Goal: Task Accomplishment & Management: Complete application form

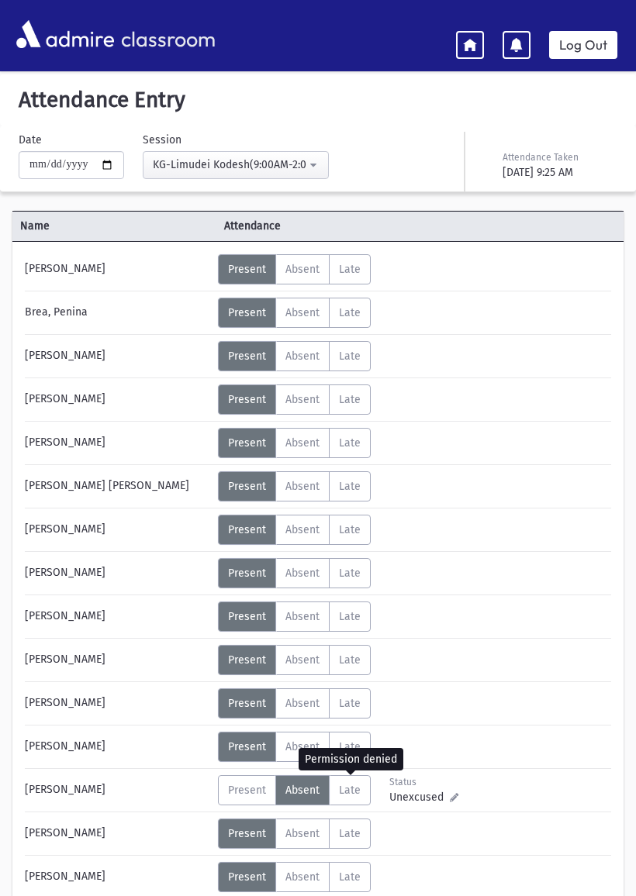
click at [343, 785] on span "Late" at bounding box center [350, 790] width 22 height 13
click at [589, 48] on link "Log Out" at bounding box center [583, 45] width 68 height 28
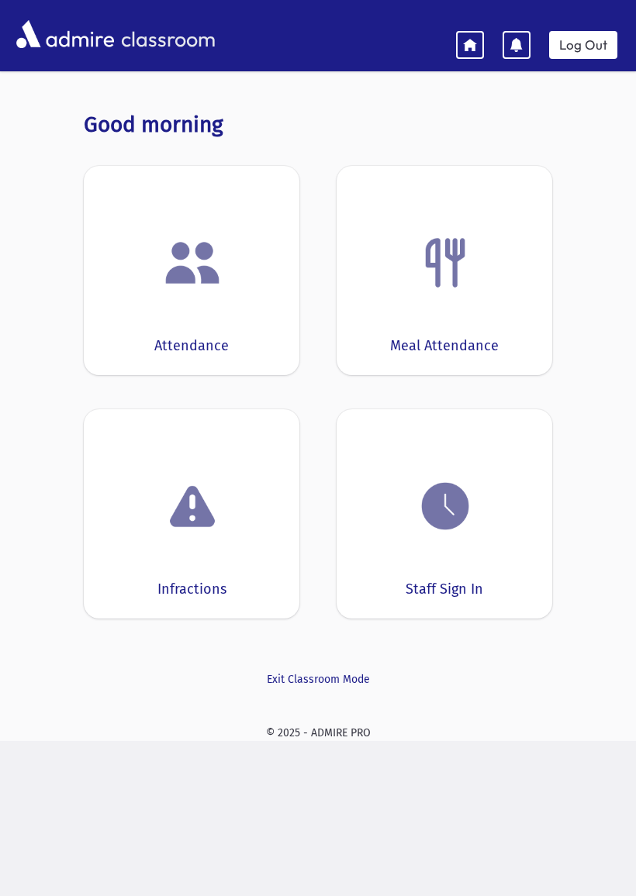
click at [168, 330] on div "Attendance" at bounding box center [191, 270] width 215 height 209
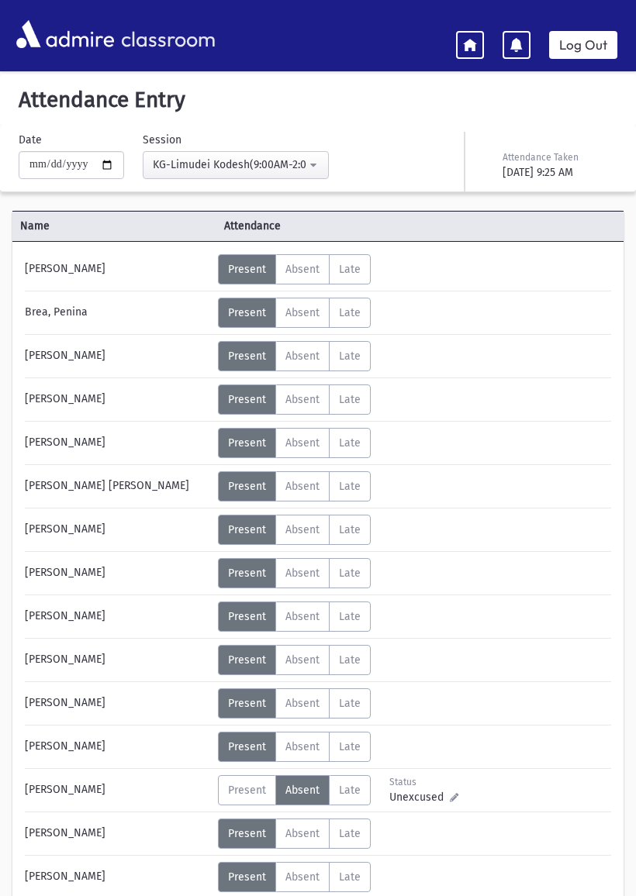
click at [357, 792] on span "Late" at bounding box center [350, 790] width 22 height 13
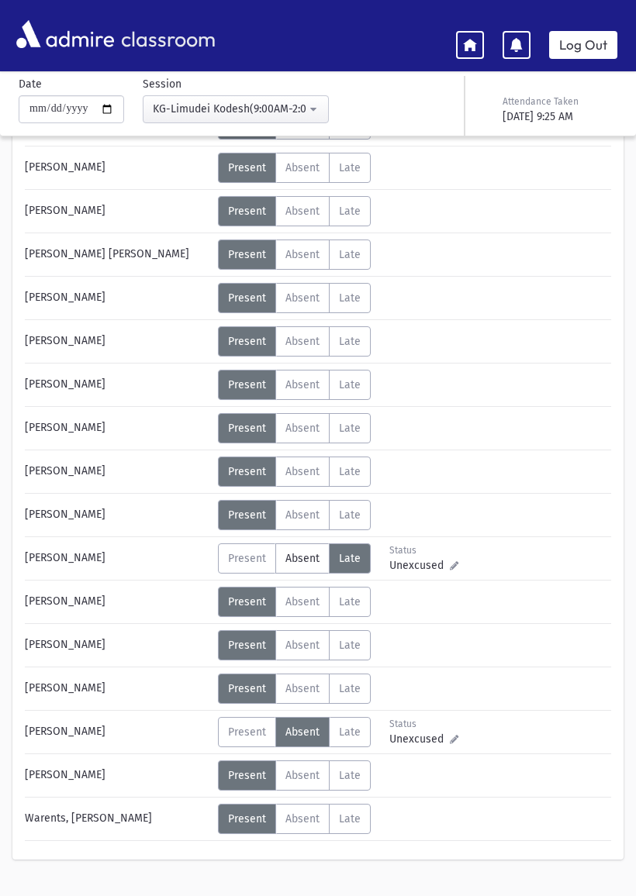
scroll to position [265, 0]
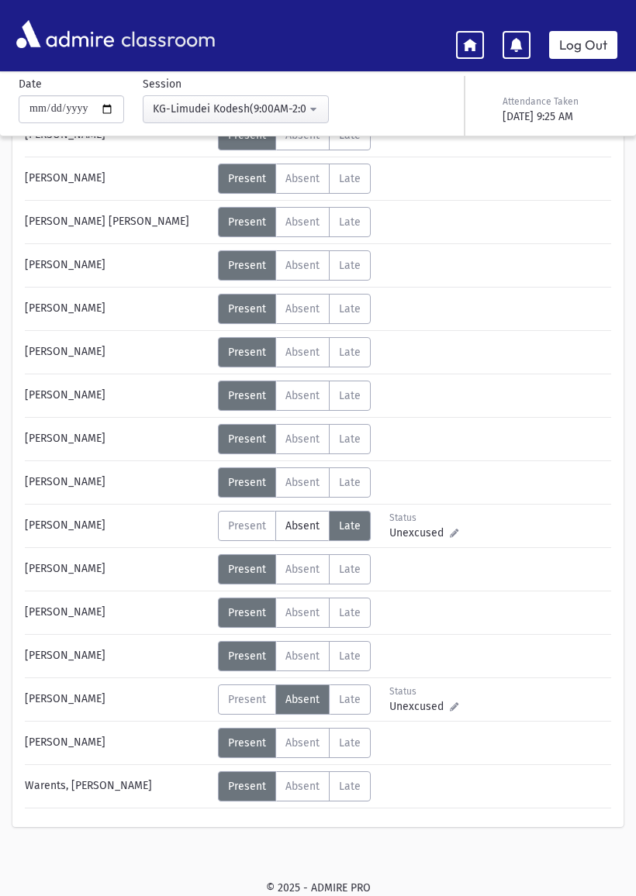
click at [473, 44] on icon at bounding box center [470, 44] width 14 height 14
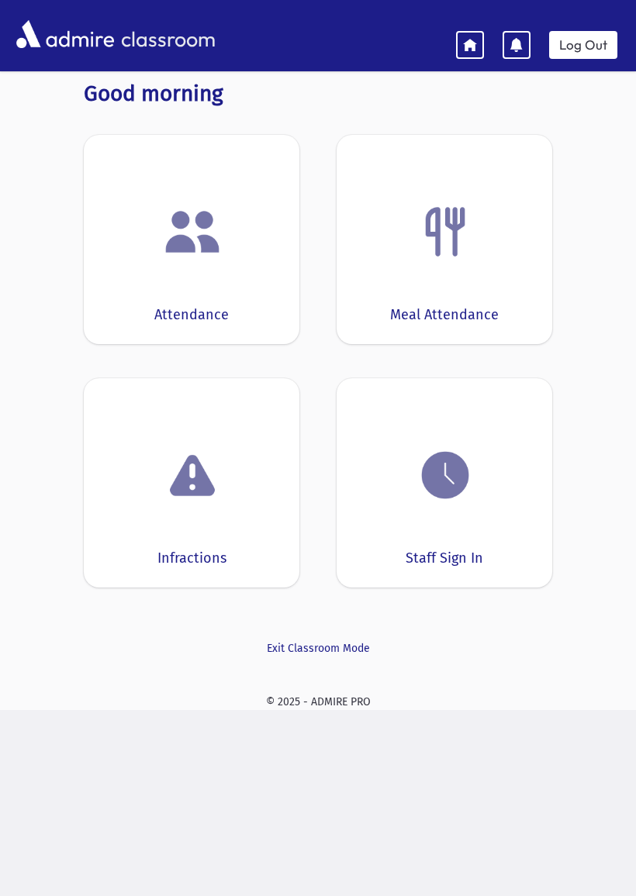
scroll to position [31, 0]
